Goal: Task Accomplishment & Management: Use online tool/utility

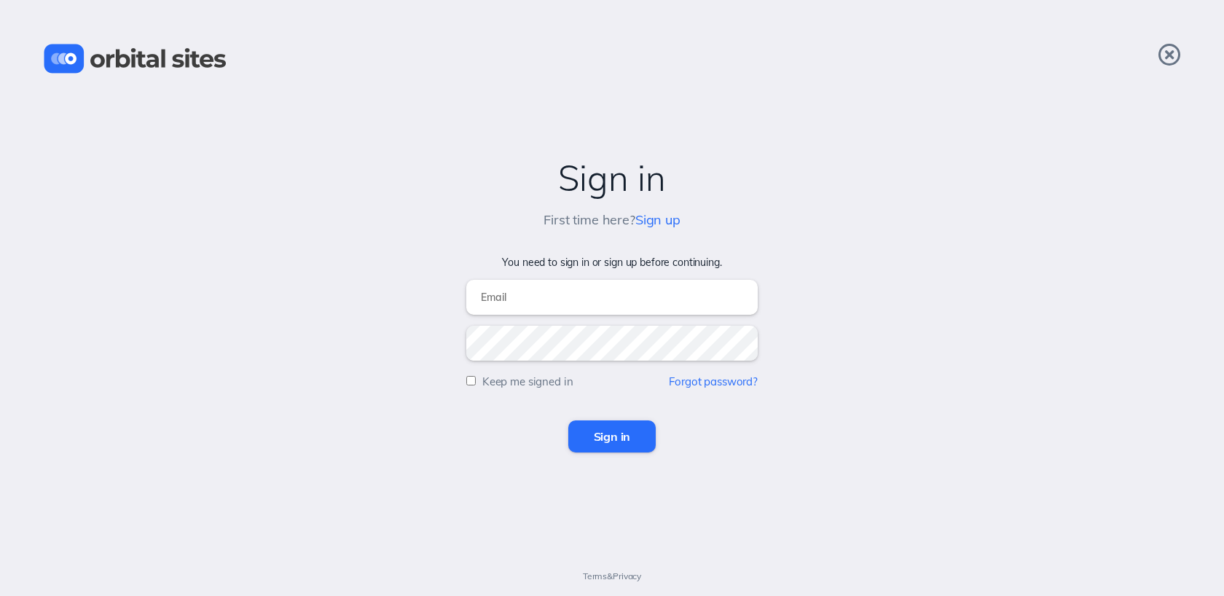
type input "[EMAIL_ADDRESS][DOMAIN_NAME]"
click at [603, 437] on input "Sign in" at bounding box center [612, 436] width 88 height 32
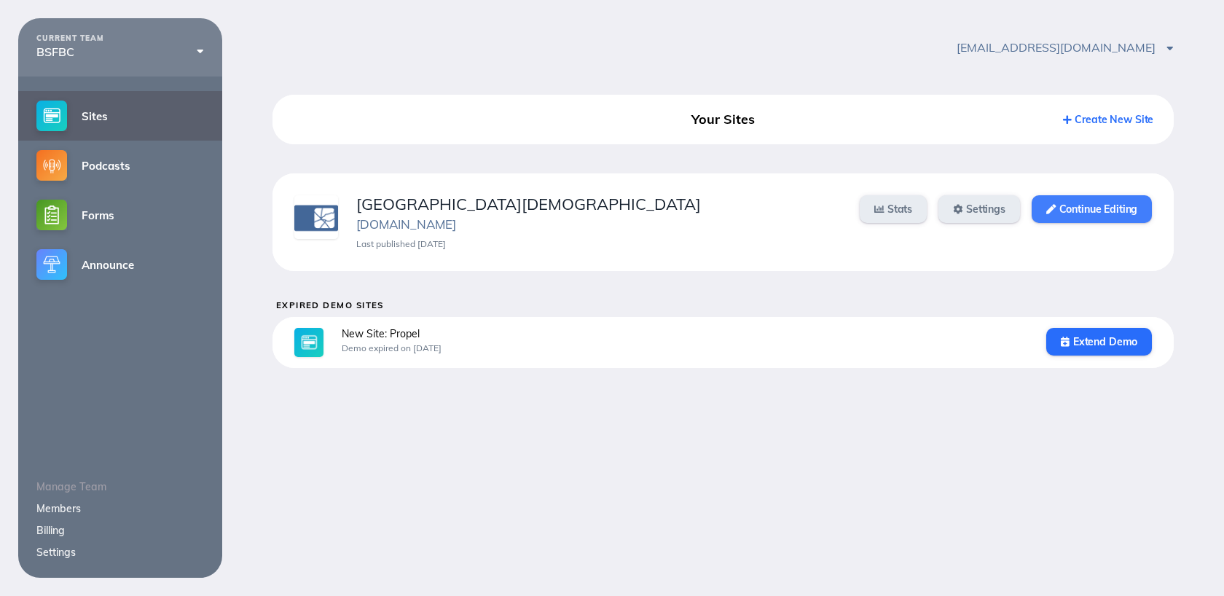
click at [1062, 207] on link "Continue Editing" at bounding box center [1092, 209] width 120 height 28
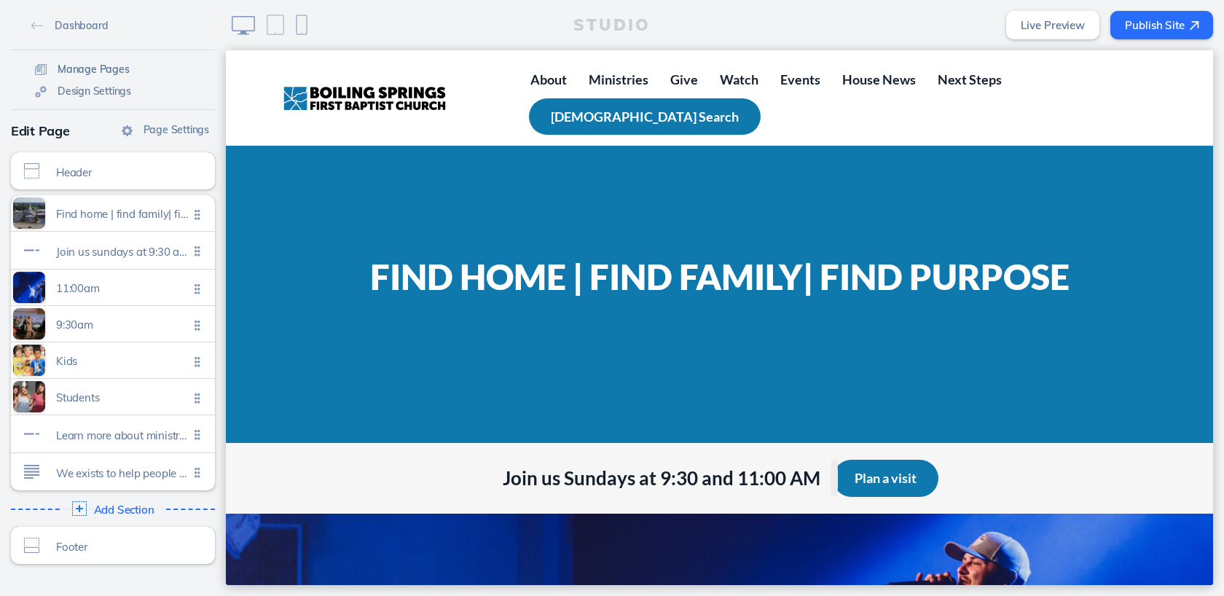
click at [103, 66] on span "Manage Pages" at bounding box center [94, 69] width 72 height 13
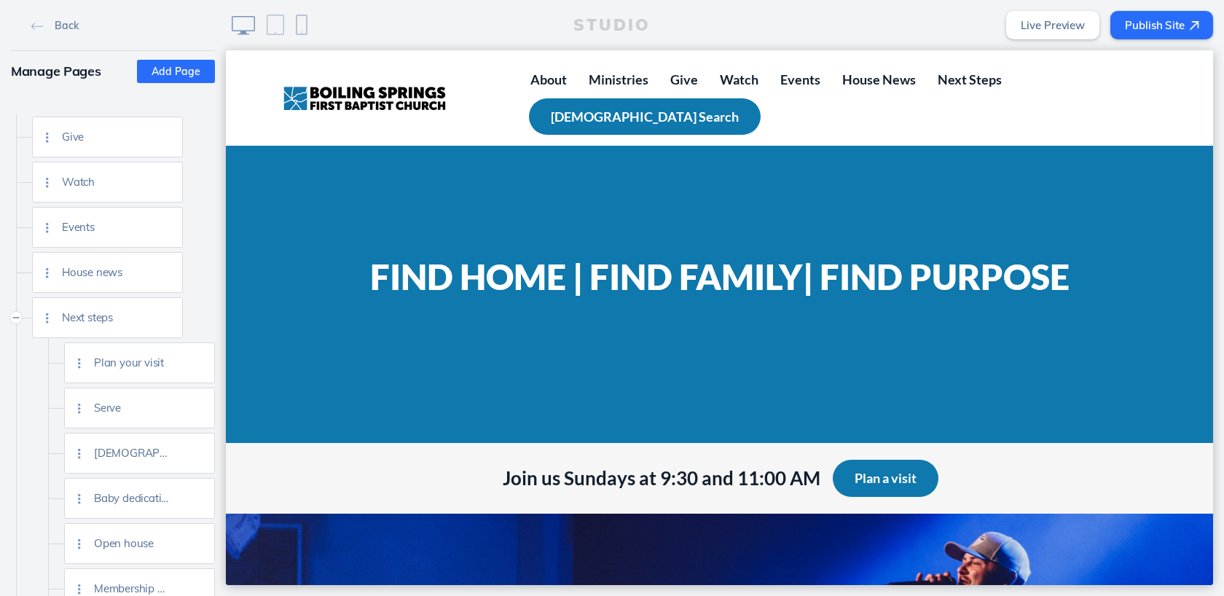
scroll to position [846, 0]
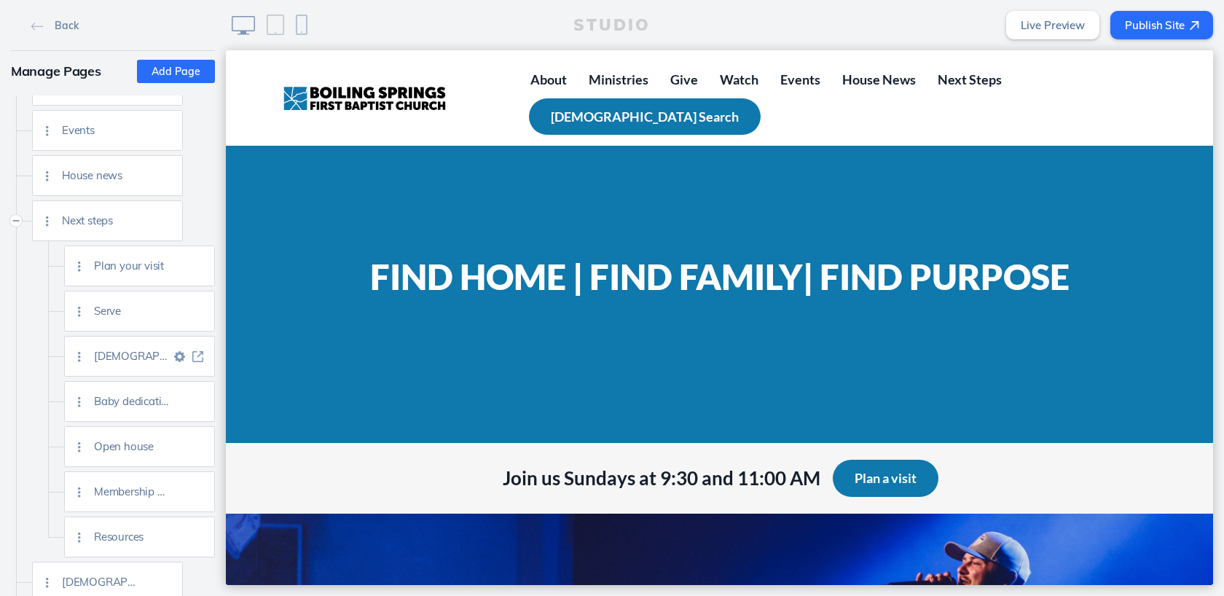
click at [196, 358] on img at bounding box center [197, 356] width 11 height 11
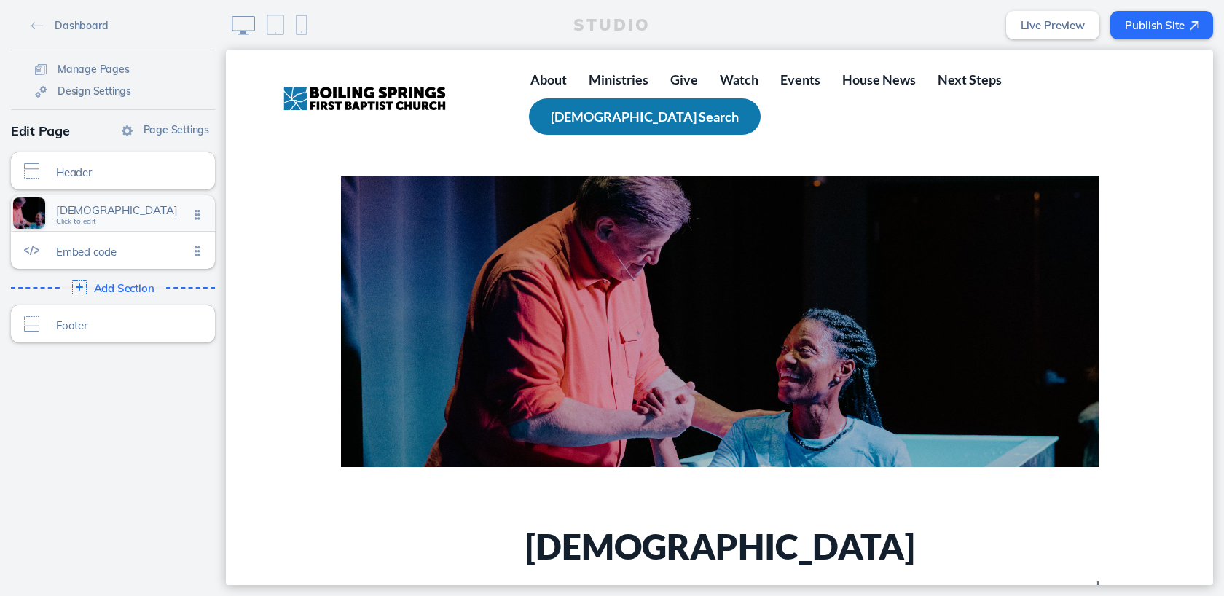
click at [81, 221] on span "Click to edit" at bounding box center [76, 221] width 40 height 9
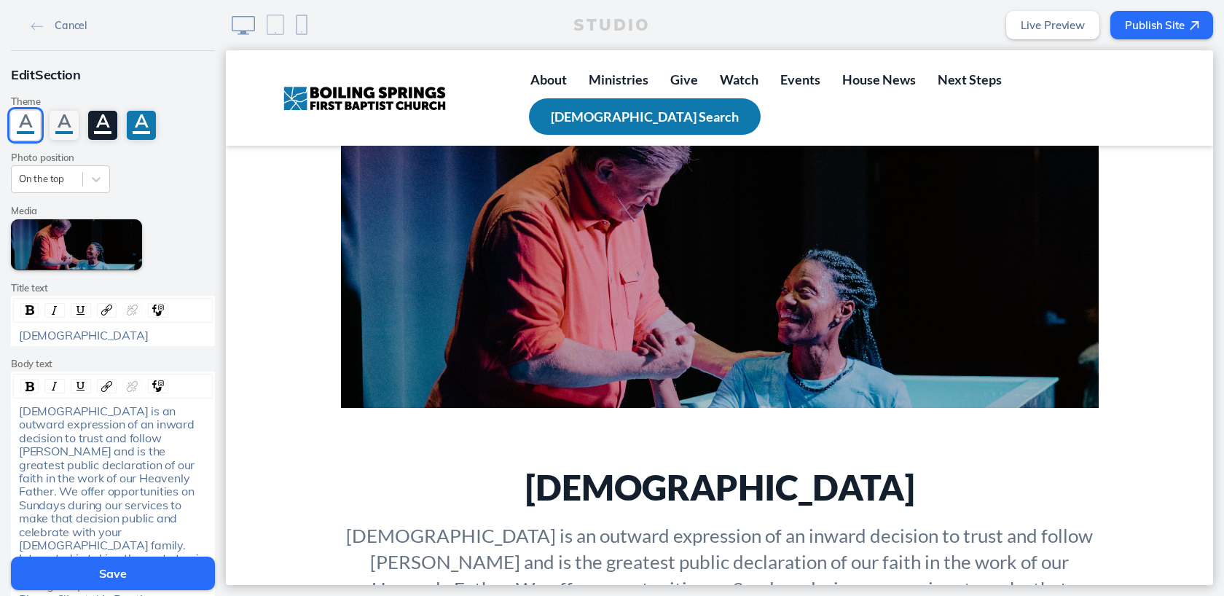
scroll to position [60, 0]
click at [87, 248] on button "Edit Media" at bounding box center [76, 244] width 131 height 51
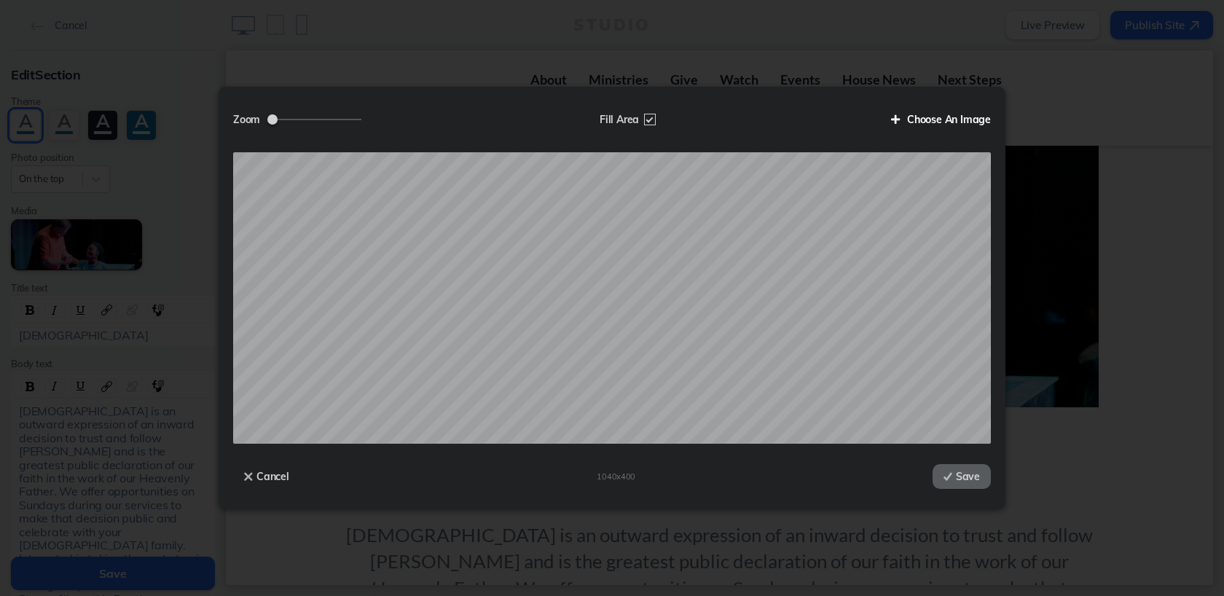
click at [933, 120] on label "Choose An Image" at bounding box center [935, 119] width 111 height 25
click at [0, 0] on input "Choose An Image" at bounding box center [0, 0] width 0 height 0
click at [951, 482] on button "Save" at bounding box center [962, 476] width 58 height 25
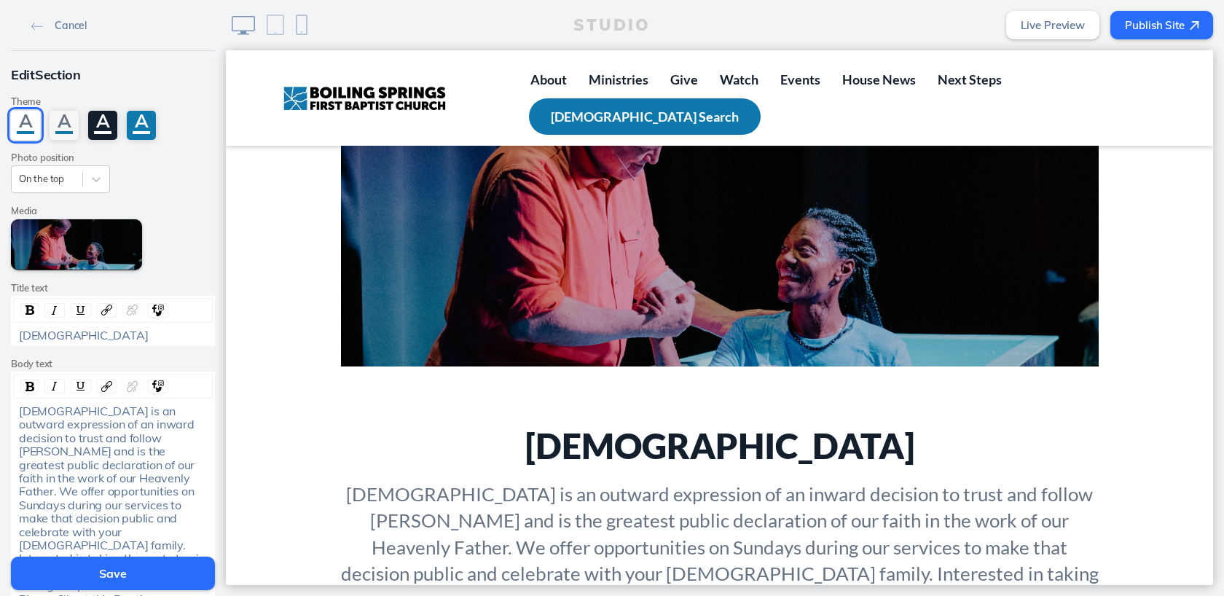
scroll to position [0, 0]
